Goal: Information Seeking & Learning: Learn about a topic

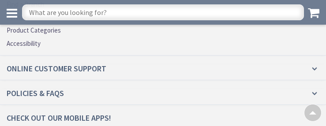
scroll to position [1679, 0]
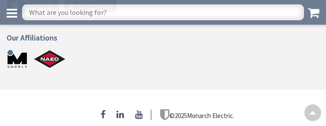
scroll to position [556, 0]
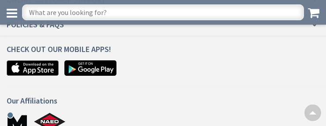
scroll to position [973, 0]
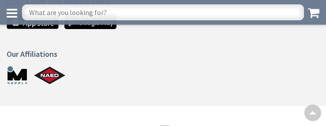
scroll to position [695, 0]
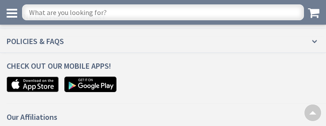
scroll to position [1708, 0]
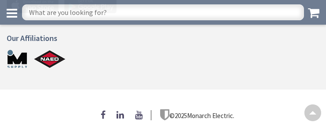
scroll to position [563, 0]
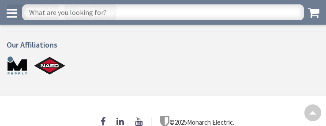
scroll to position [556, 0]
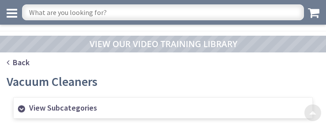
scroll to position [840, 0]
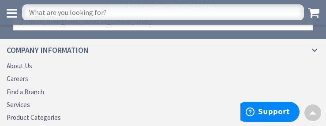
scroll to position [1396, 0]
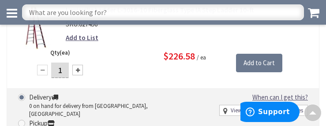
scroll to position [1812, 0]
